Goal: Check status: Check status

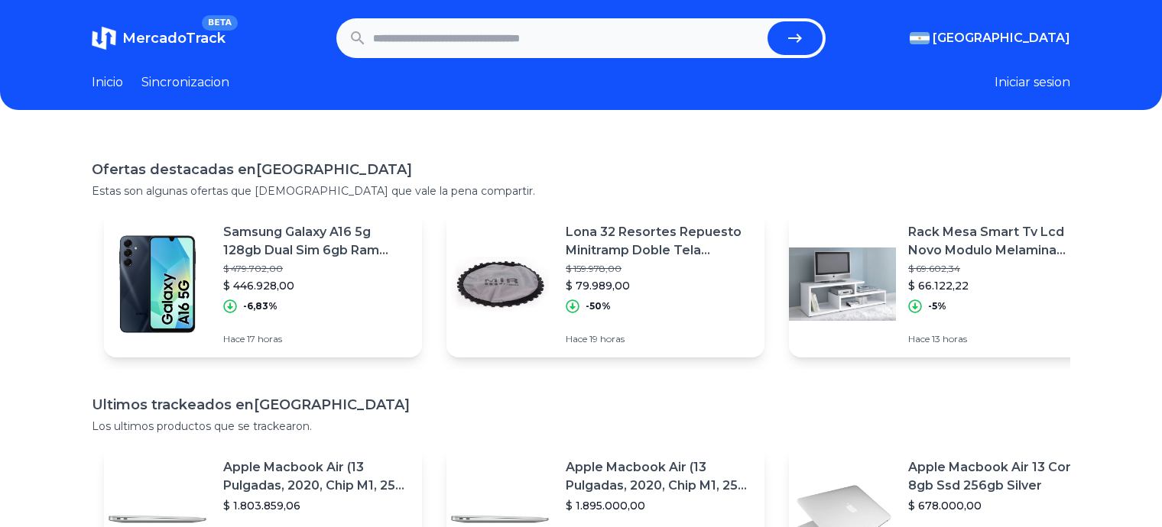
click at [559, 42] on input "text" at bounding box center [567, 38] width 388 height 34
type input "*********"
click at [767, 21] on button "submit" at bounding box center [794, 38] width 55 height 34
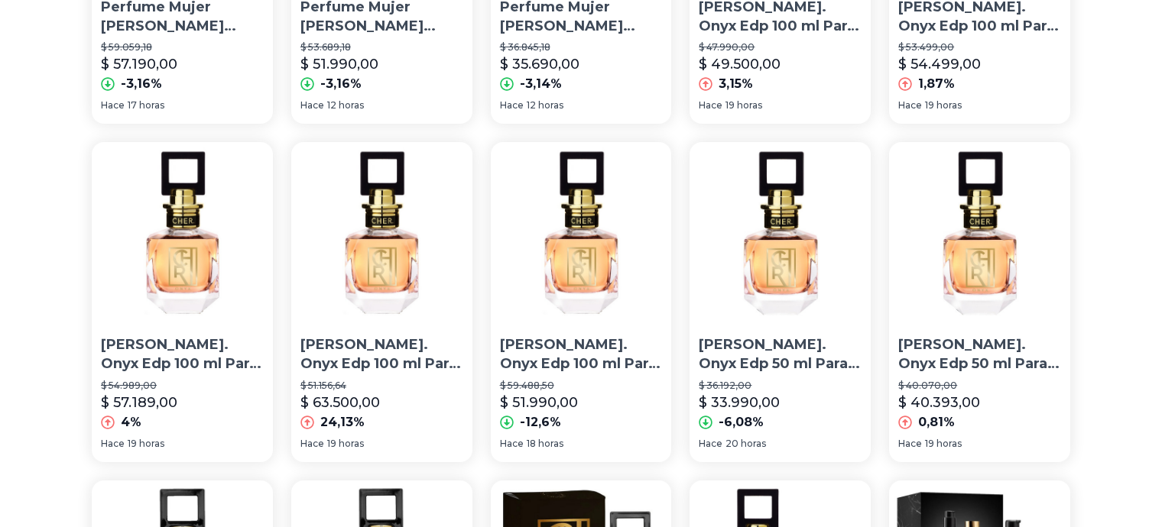
scroll to position [382, 0]
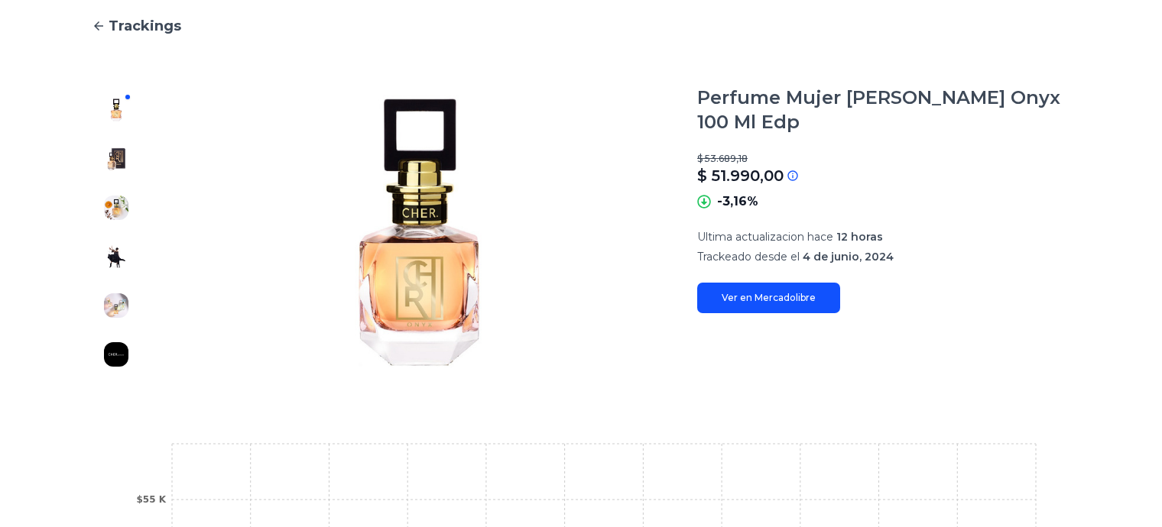
scroll to position [153, 0]
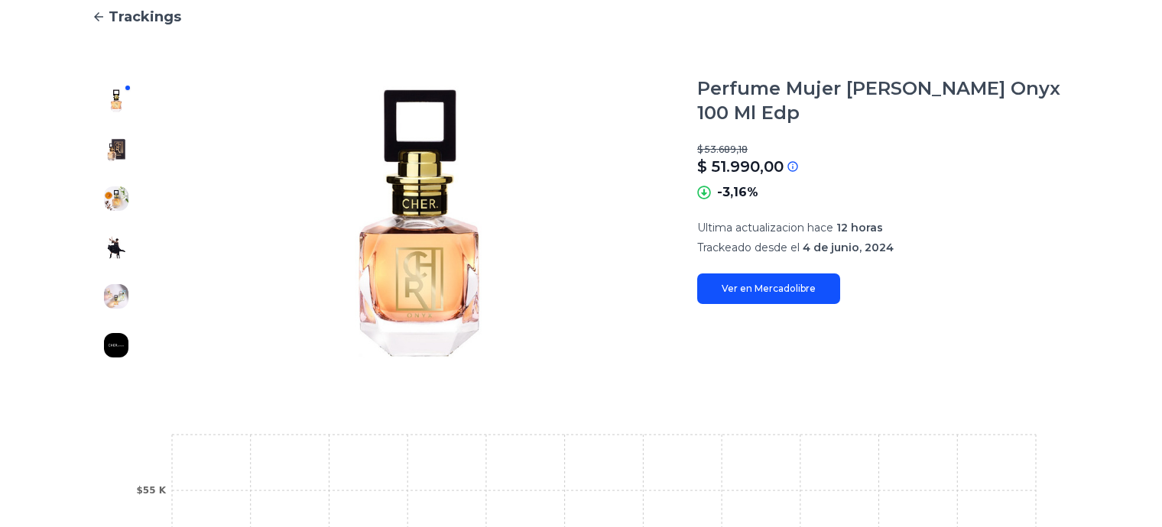
click at [125, 147] on img at bounding box center [116, 150] width 24 height 24
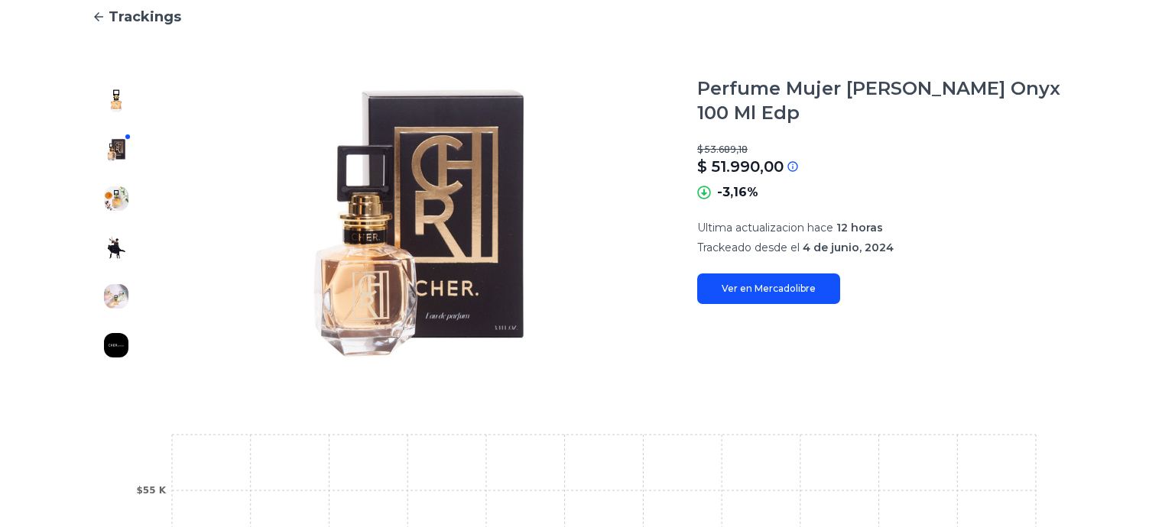
click at [128, 89] on button at bounding box center [116, 101] width 24 height 24
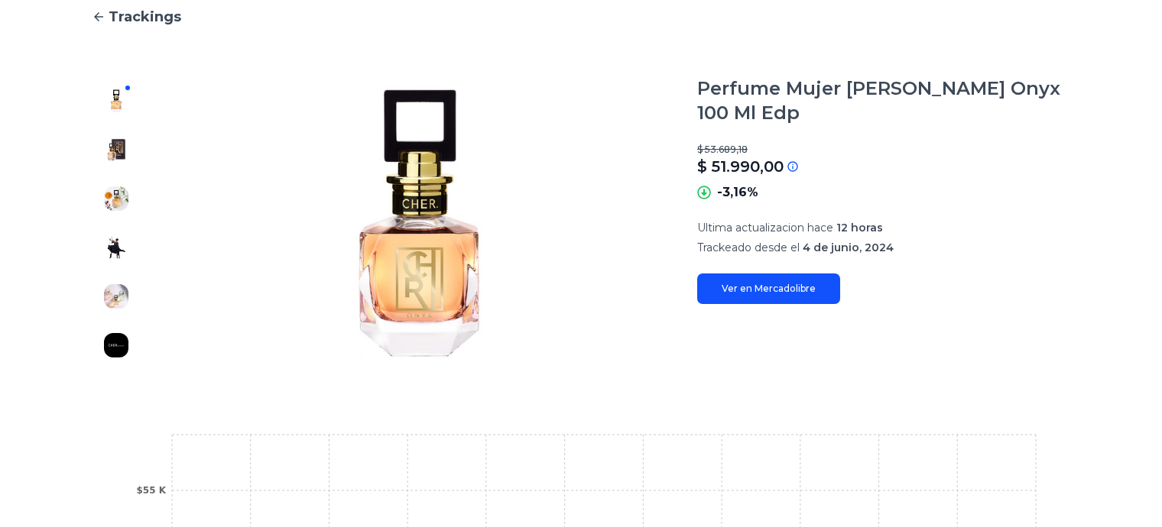
click at [130, 267] on div at bounding box center [116, 222] width 49 height 293
click at [122, 252] on img at bounding box center [116, 247] width 24 height 24
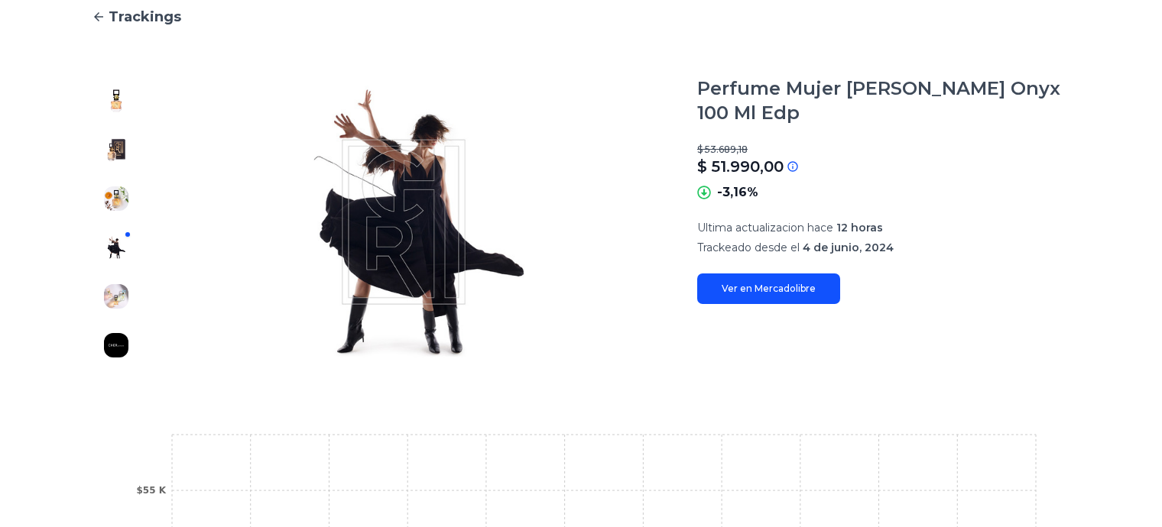
click at [118, 300] on img at bounding box center [116, 296] width 24 height 24
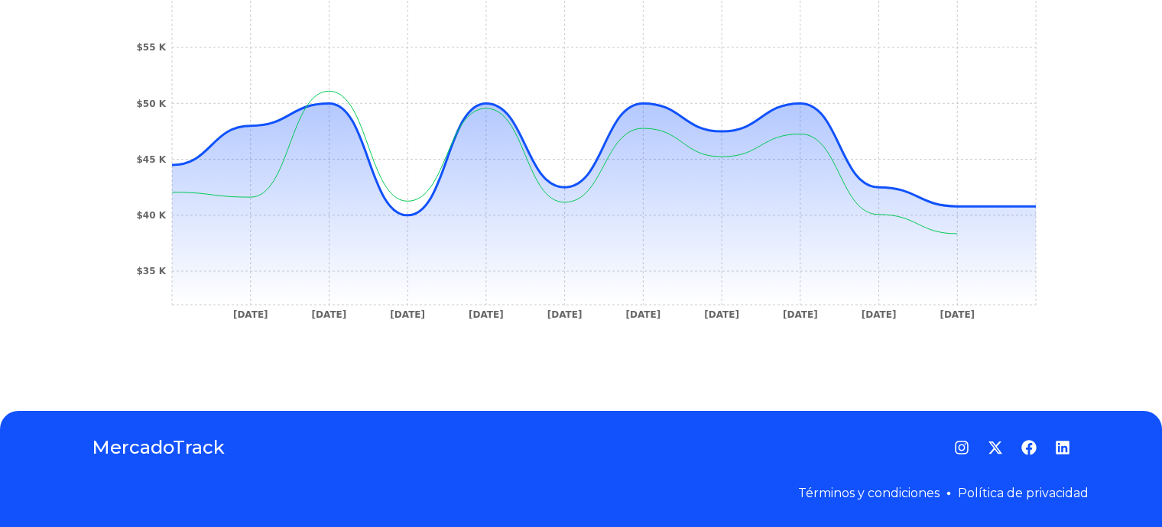
scroll to position [290, 0]
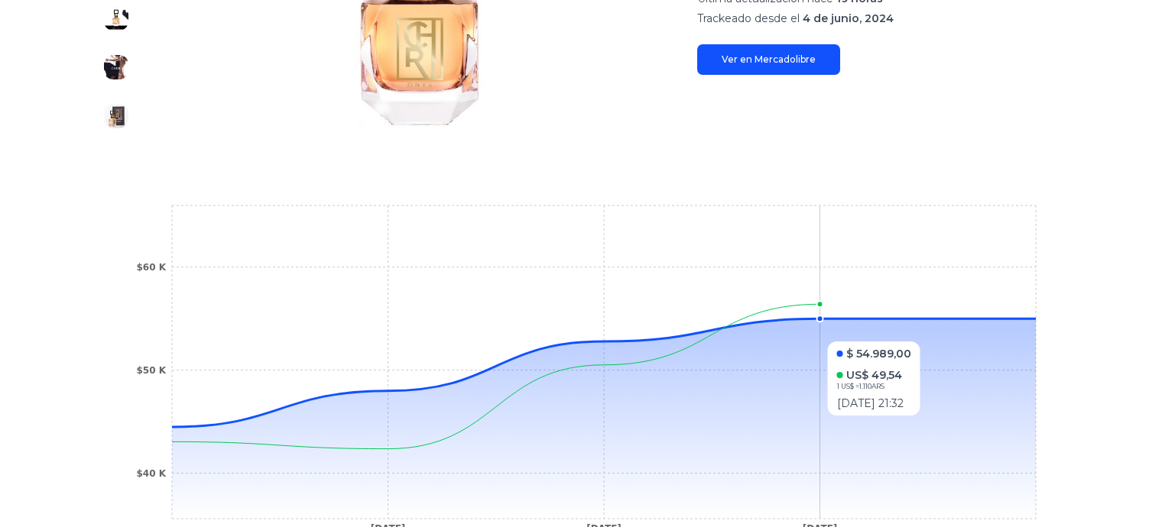
scroll to position [459, 0]
